Goal: Find specific page/section: Find specific page/section

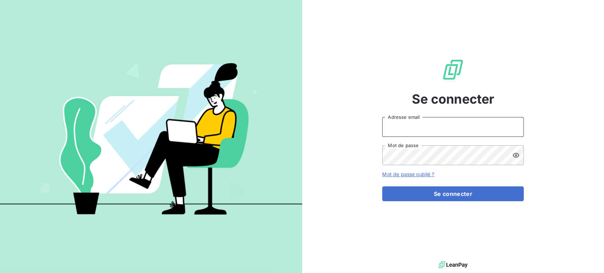
type input "[EMAIL_ADDRESS][PERSON_NAME][DOMAIN_NAME]"
click at [444, 125] on input "barberin@serpe.fr" at bounding box center [452, 127] width 141 height 20
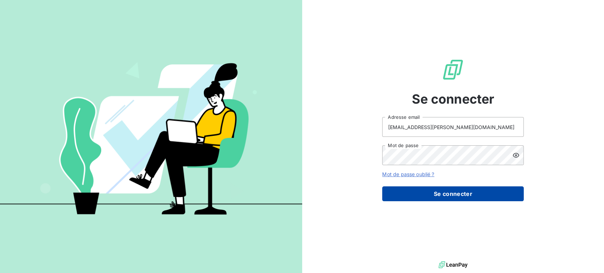
click at [402, 193] on button "Se connecter" at bounding box center [452, 193] width 141 height 15
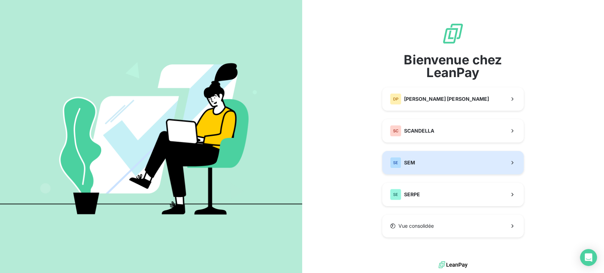
click at [414, 158] on div "SE SEM" at bounding box center [402, 162] width 25 height 11
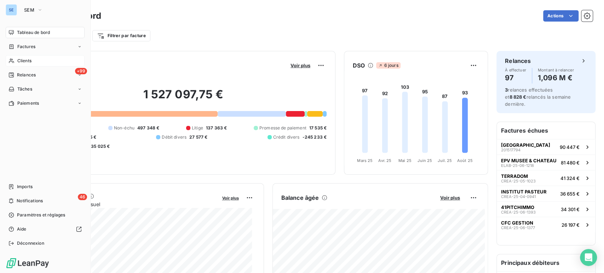
click at [27, 59] on span "Clients" at bounding box center [24, 61] width 14 height 6
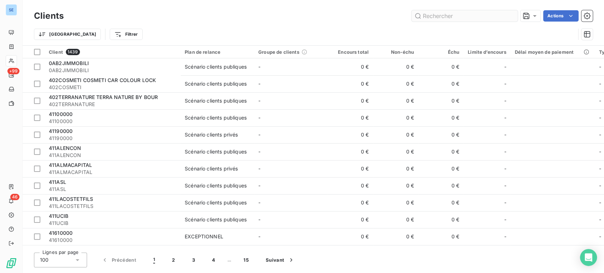
click at [437, 17] on input "text" at bounding box center [464, 15] width 106 height 11
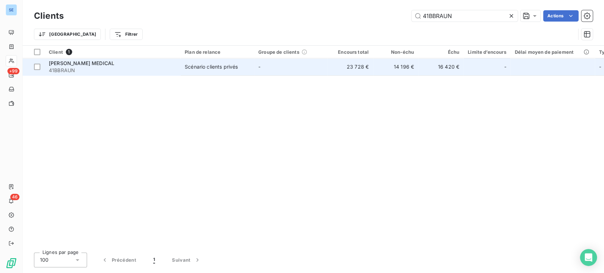
type input "41BBRAUN"
click at [84, 62] on span "[PERSON_NAME] MEDICAL" at bounding box center [81, 63] width 65 height 6
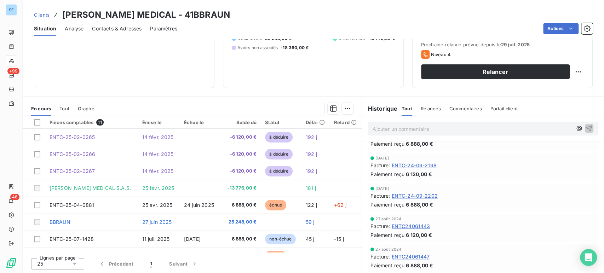
scroll to position [358, 0]
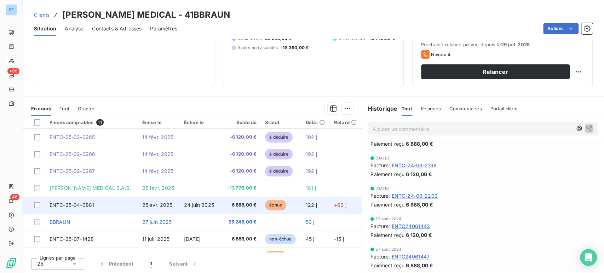
click at [184, 206] on span "24 juin 2025" at bounding box center [199, 205] width 30 height 6
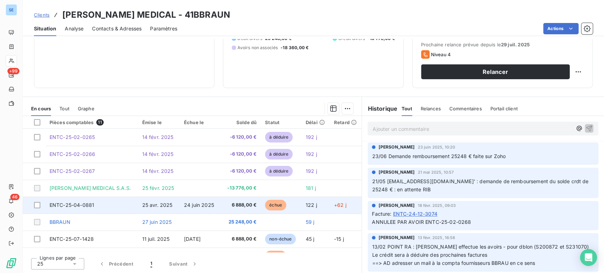
scroll to position [39, 0]
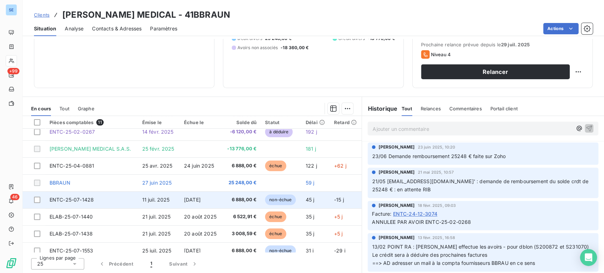
click at [180, 200] on td "[DATE]" at bounding box center [201, 199] width 42 height 17
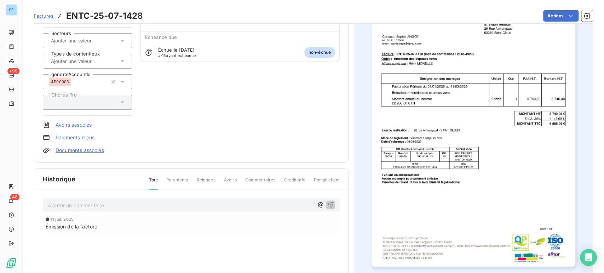
scroll to position [40, 0]
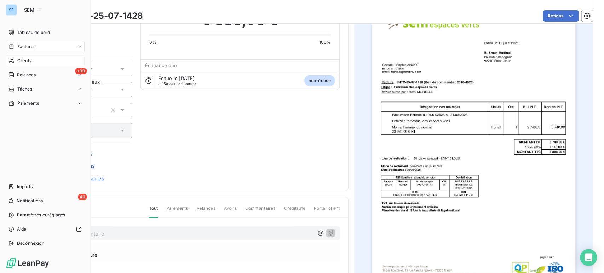
drag, startPoint x: 26, startPoint y: 33, endPoint x: 42, endPoint y: 17, distance: 22.8
click at [26, 33] on span "Tableau de bord" at bounding box center [33, 32] width 33 height 6
